Goal: Task Accomplishment & Management: Use online tool/utility

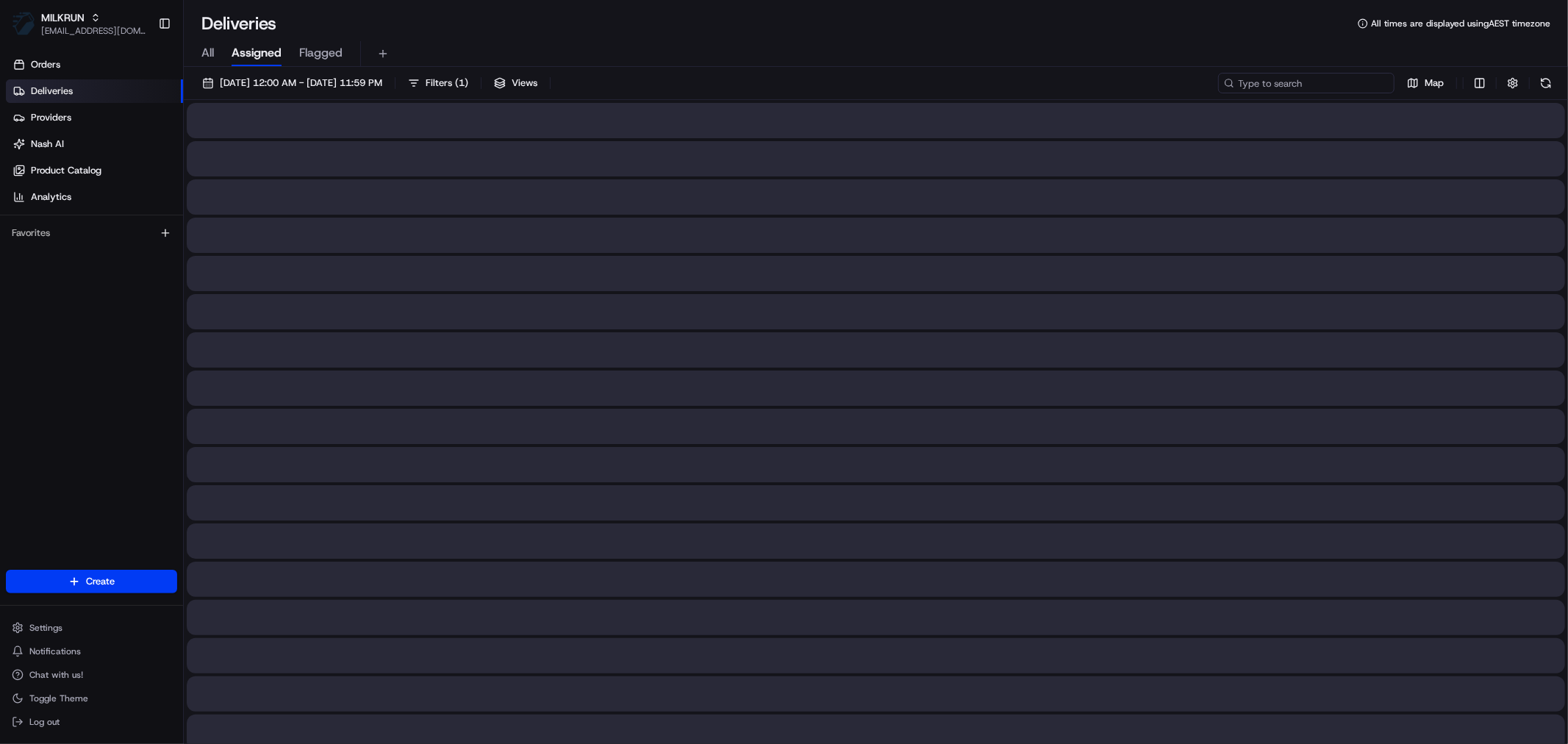
click at [1333, 81] on input at bounding box center [1306, 83] width 177 height 21
paste input "[PERSON_NAME]"
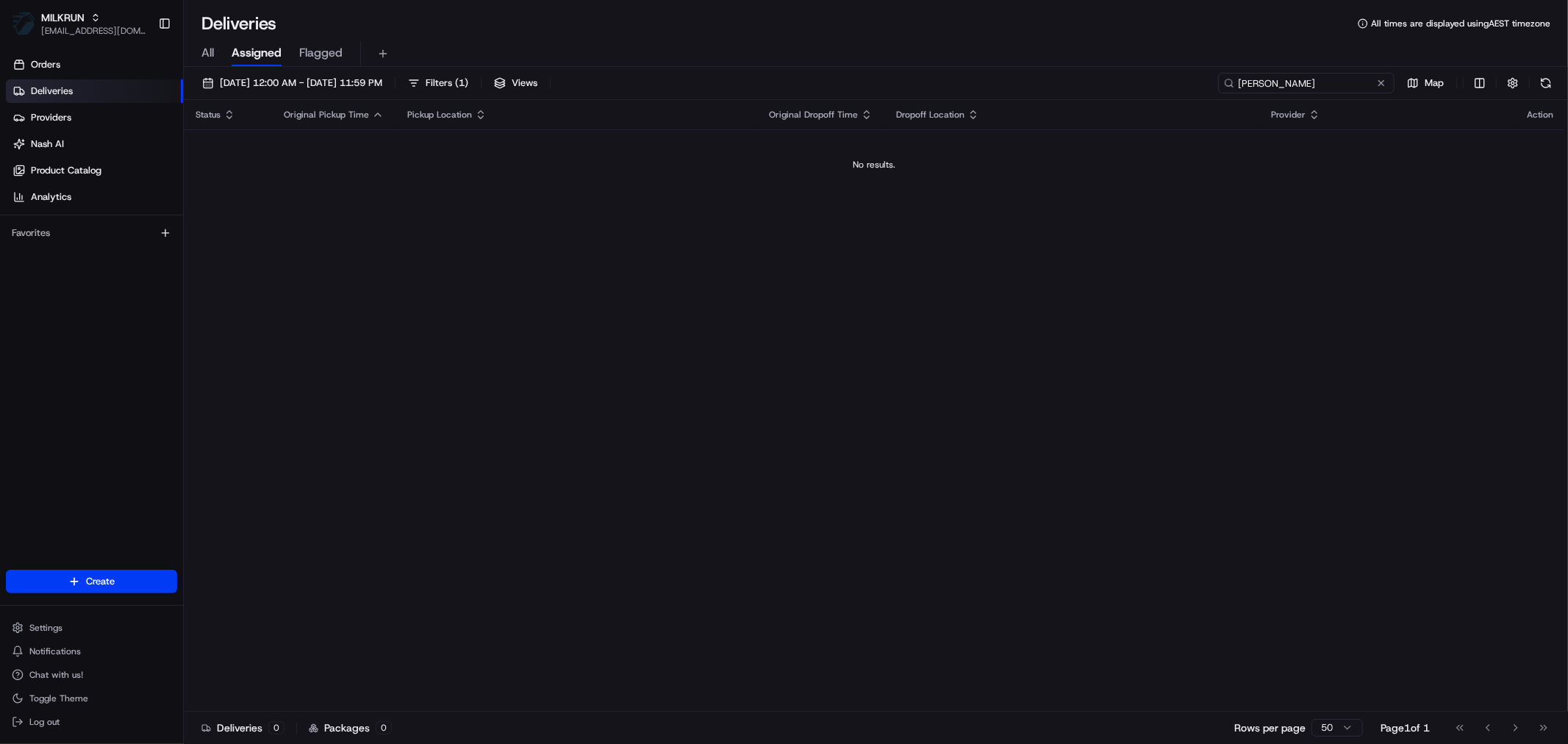
click at [1245, 81] on input "[PERSON_NAME]" at bounding box center [1306, 83] width 177 height 21
type input "[PERSON_NAME]"
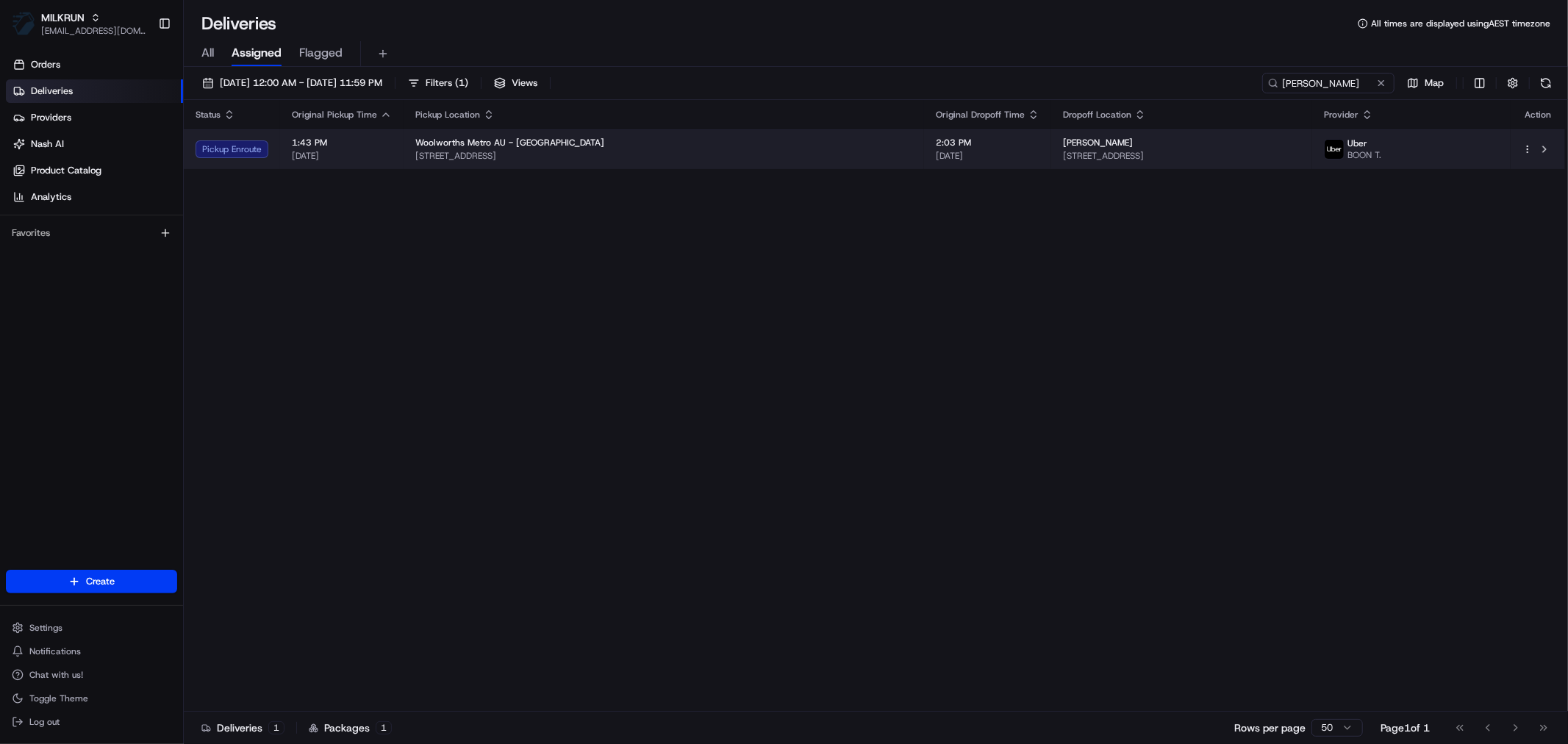
click at [754, 142] on div "Woolworths Metro AU - [GEOGRAPHIC_DATA]" at bounding box center [663, 142] width 497 height 11
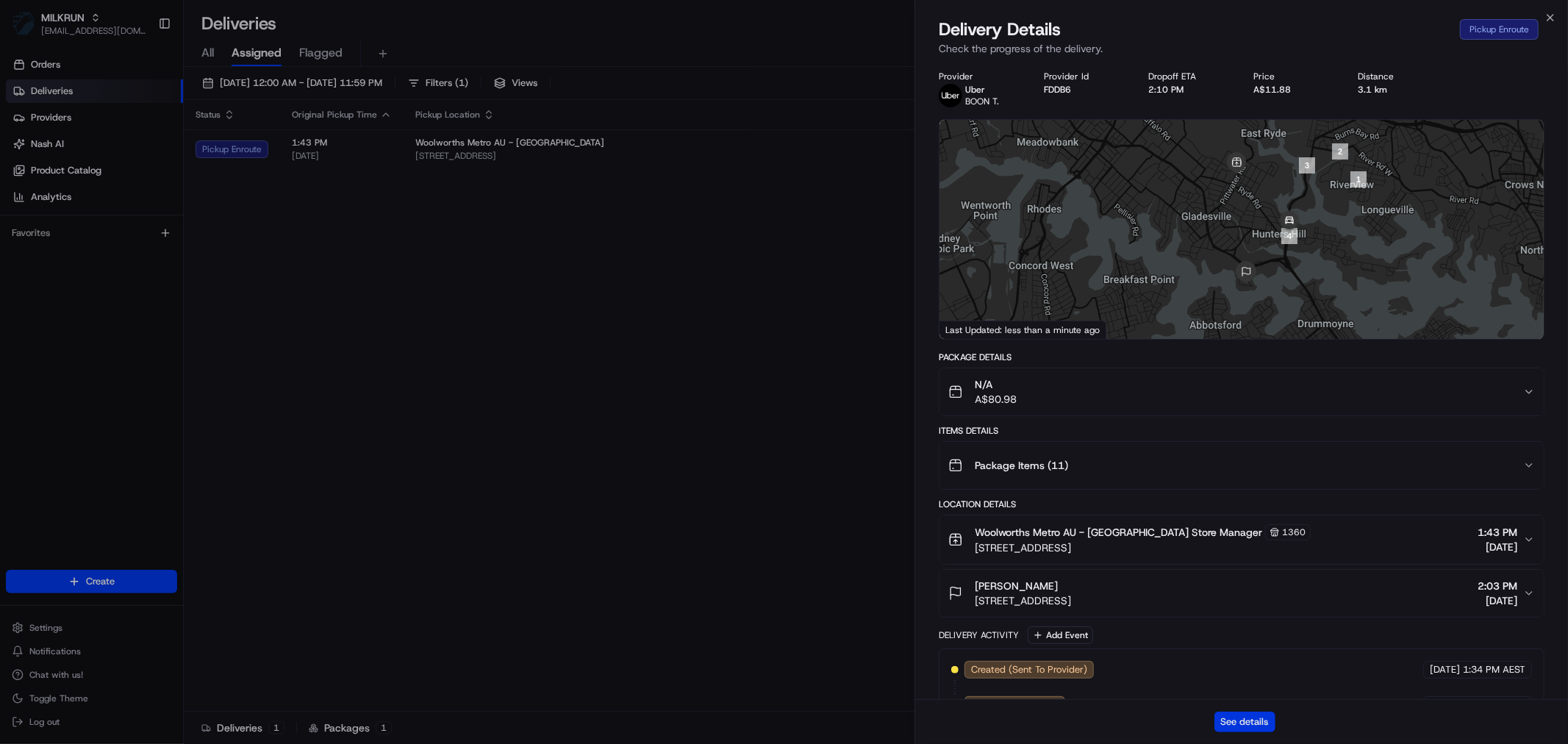
click at [1233, 717] on button "See details" at bounding box center [1245, 722] width 61 height 21
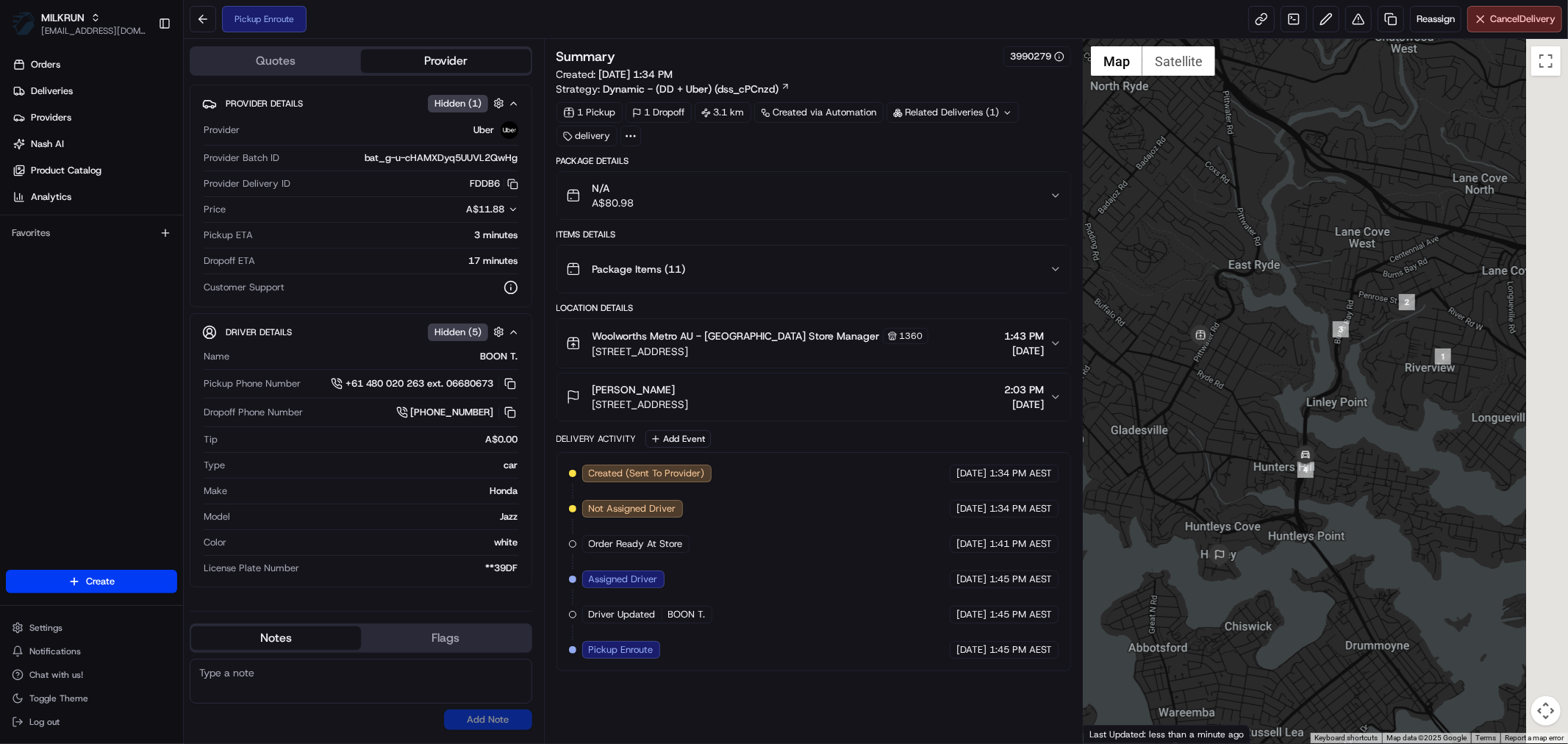
drag, startPoint x: 1480, startPoint y: 511, endPoint x: 1275, endPoint y: 541, distance: 207.2
click at [1275, 541] on div at bounding box center [1326, 391] width 485 height 704
